Goal: Transaction & Acquisition: Download file/media

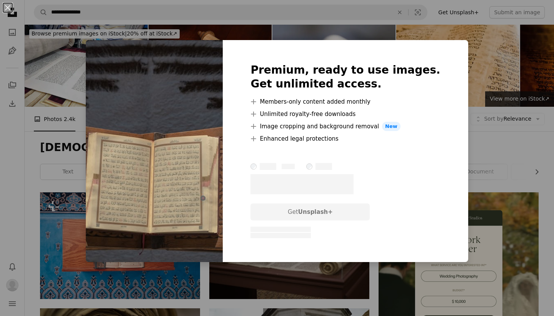
scroll to position [452, 0]
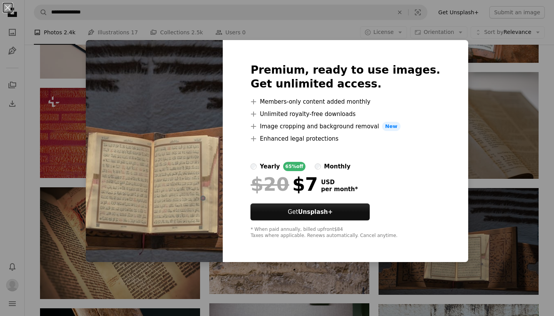
click at [484, 123] on div "An X shape Premium, ready to use images. Get unlimited access. A plus sign Memb…" at bounding box center [277, 158] width 554 height 316
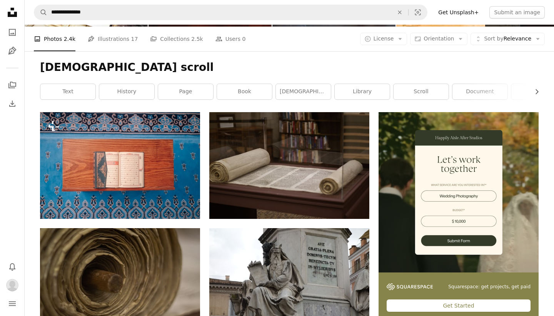
scroll to position [73, 0]
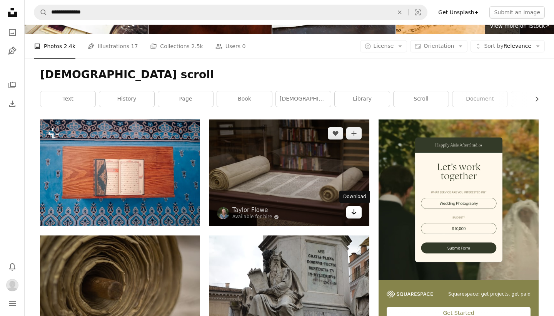
click at [354, 214] on icon "Arrow pointing down" at bounding box center [354, 211] width 6 height 9
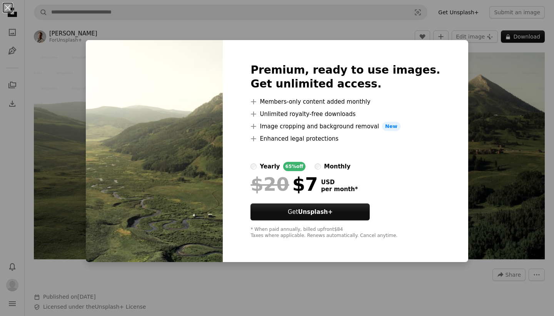
click at [62, 62] on div "An X shape Premium, ready to use images. Get unlimited access. A plus sign Memb…" at bounding box center [277, 158] width 554 height 316
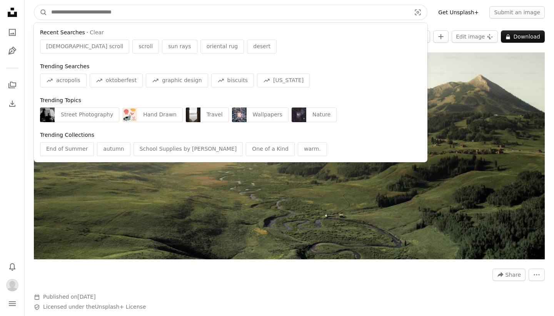
click at [65, 12] on input "Find visuals sitewide" at bounding box center [228, 12] width 362 height 15
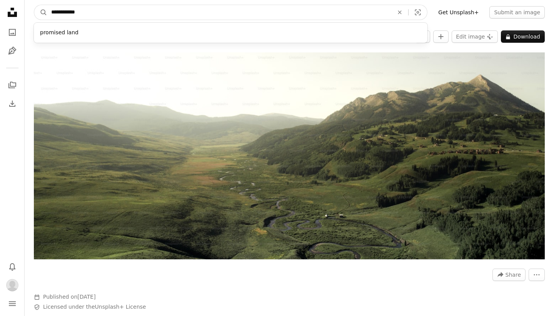
type input "**********"
click at [41, 12] on button "A magnifying glass" at bounding box center [40, 12] width 13 height 15
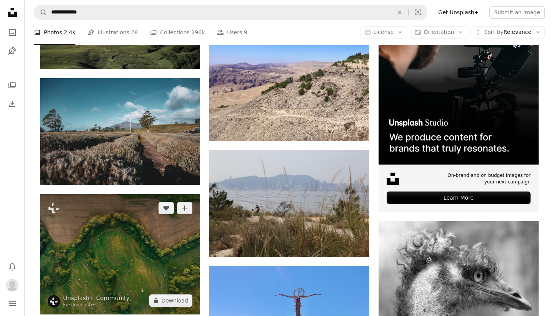
scroll to position [187, 0]
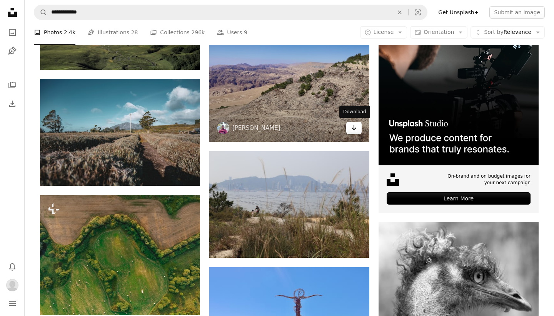
click at [354, 128] on icon "Download" at bounding box center [354, 127] width 5 height 5
